Goal: Complete application form

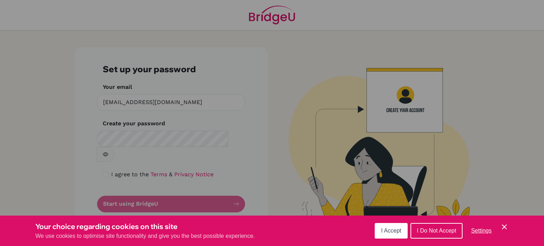
click at [385, 227] on button "I Accept" at bounding box center [391, 231] width 33 height 16
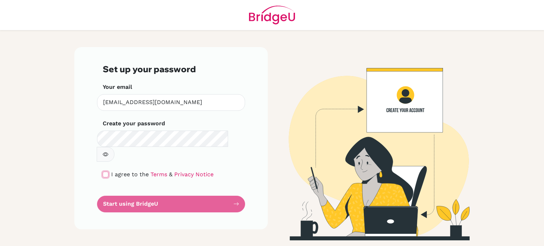
click at [106, 172] on input "checkbox" at bounding box center [106, 175] width 6 height 6
checkbox input "true"
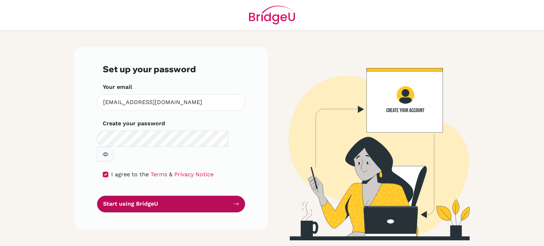
click at [129, 196] on button "Start using BridgeU" at bounding box center [171, 204] width 148 height 17
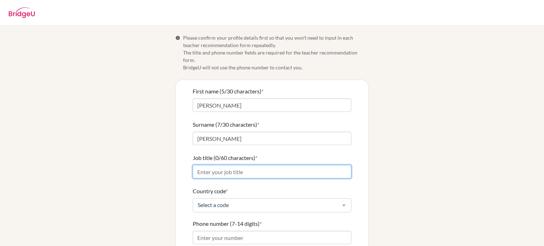
click at [244, 168] on input "Job title (0/60 characters) *" at bounding box center [272, 171] width 159 height 13
type input "English Teacher"
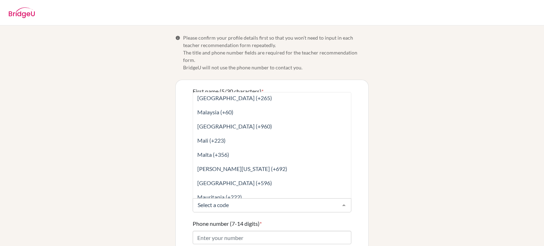
scroll to position [1831, 0]
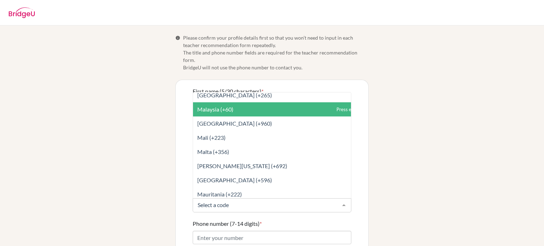
click at [210, 106] on span "Malaysia (+60)" at bounding box center [215, 109] width 36 height 7
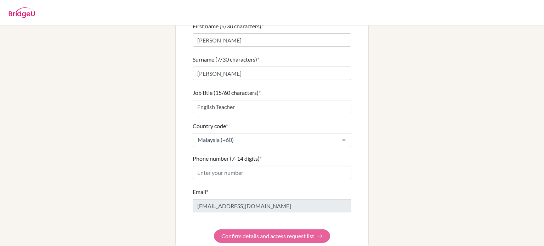
scroll to position [70, 0]
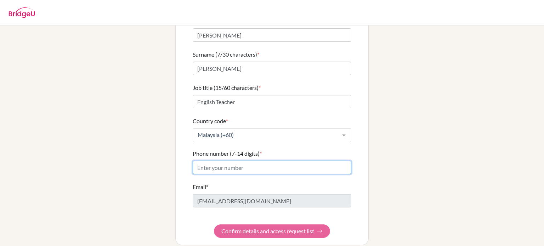
click at [226, 161] on input "Phone number (7-14 digits) *" at bounding box center [272, 167] width 159 height 13
type input "0174712589"
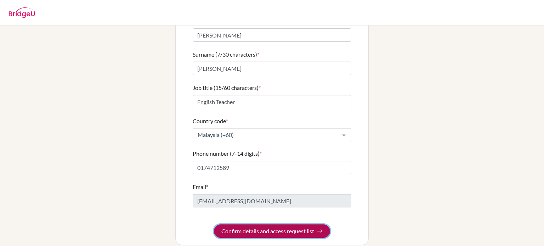
click at [252, 226] on button "Confirm details and access request list" at bounding box center [272, 230] width 116 height 13
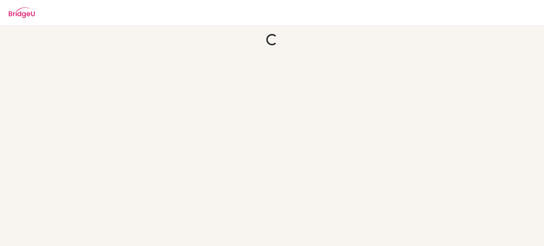
scroll to position [0, 0]
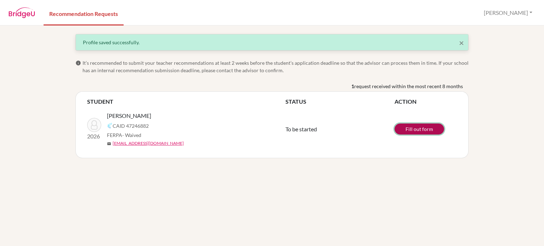
click at [412, 127] on link "Fill out form" at bounding box center [419, 129] width 50 height 11
